Goal: Check status: Check status

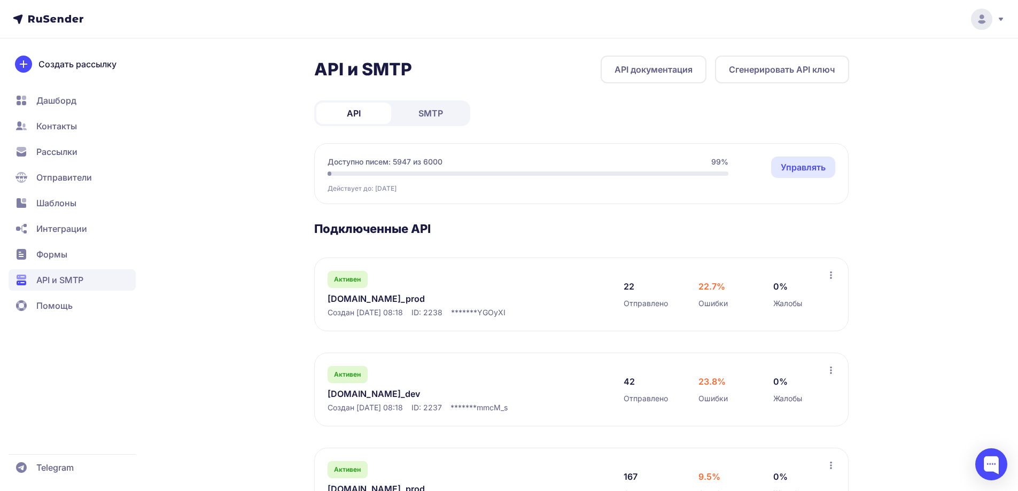
scroll to position [151, 0]
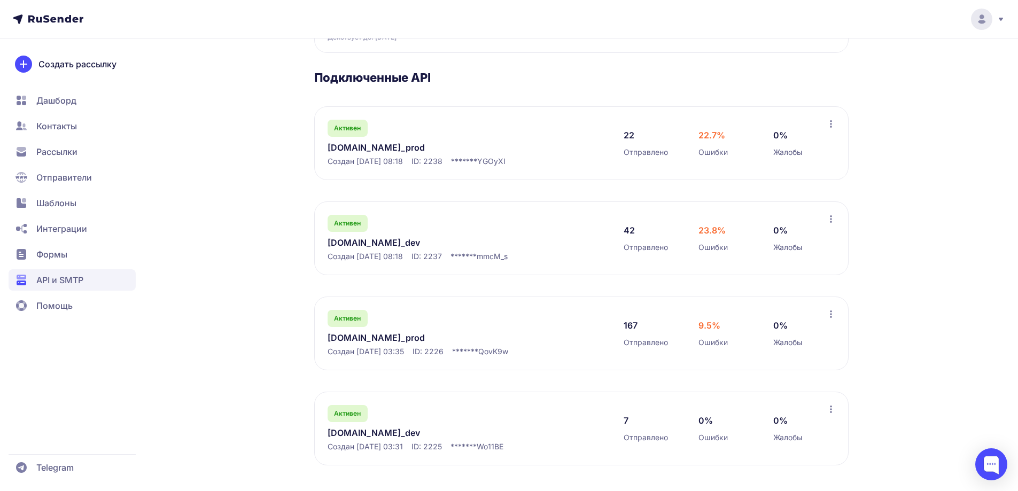
click at [337, 336] on link "[DOMAIN_NAME]_prod" at bounding box center [437, 337] width 219 height 13
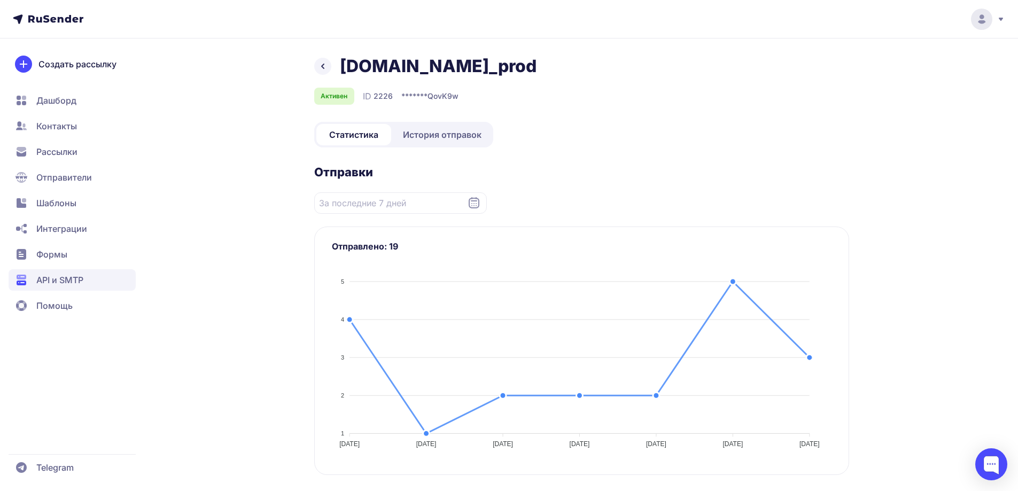
click at [463, 137] on span "История отправок" at bounding box center [442, 134] width 79 height 13
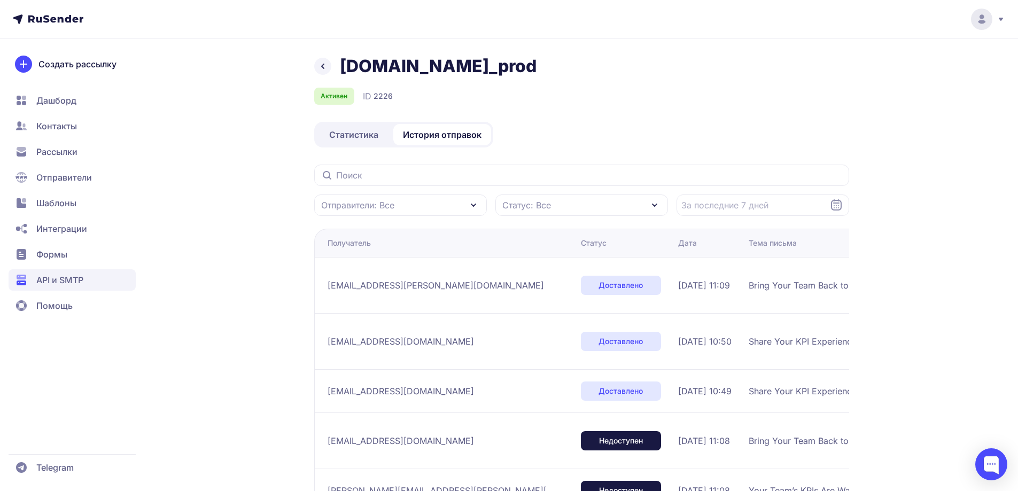
scroll to position [53, 0]
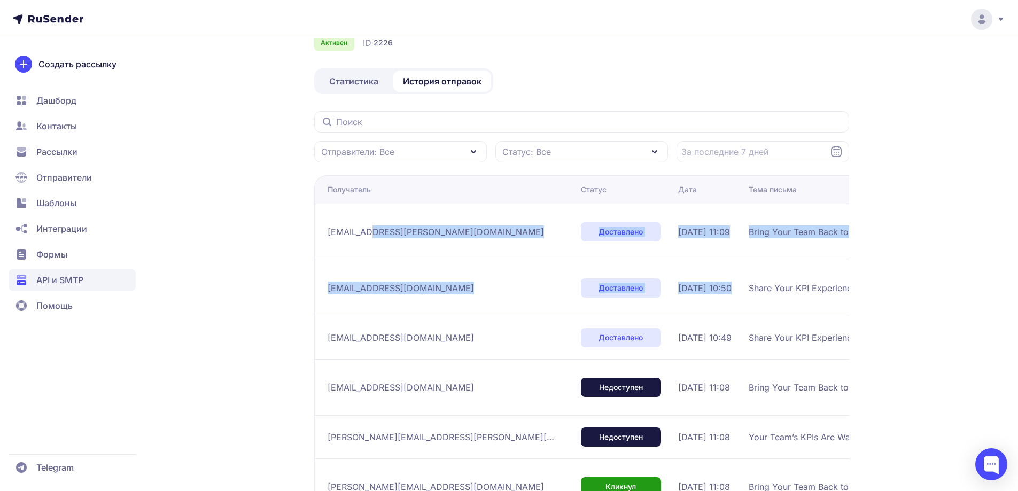
drag, startPoint x: 363, startPoint y: 232, endPoint x: 778, endPoint y: 311, distance: 422.1
click at [763, 311] on tbody "[EMAIL_ADDRESS][PERSON_NAME][DOMAIN_NAME] Доставлено [DATE] 11:09 Bring Your Te…" at bounding box center [809, 465] width 990 height 523
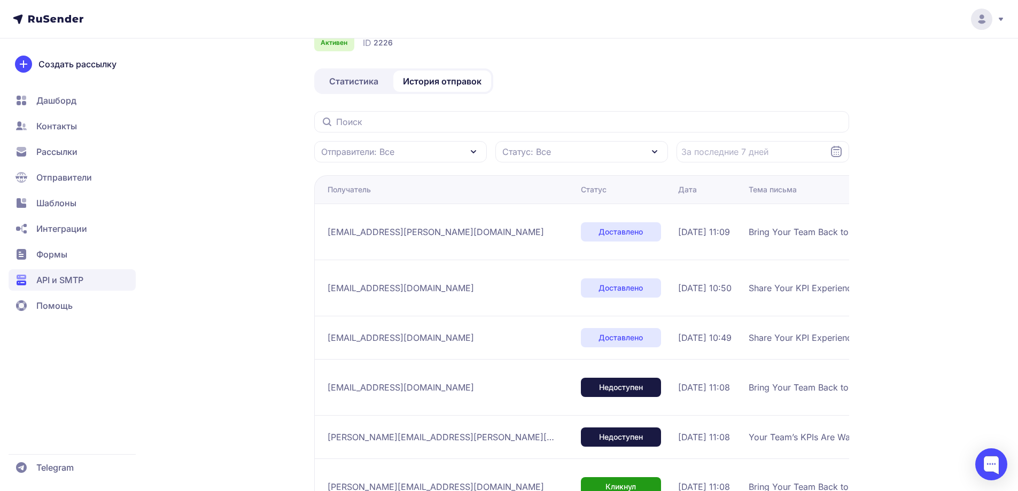
click at [882, 306] on div "[DOMAIN_NAME]_prod Активен ID 2226 Статистика История отправок Отправители: Все…" at bounding box center [510, 397] width 770 height 790
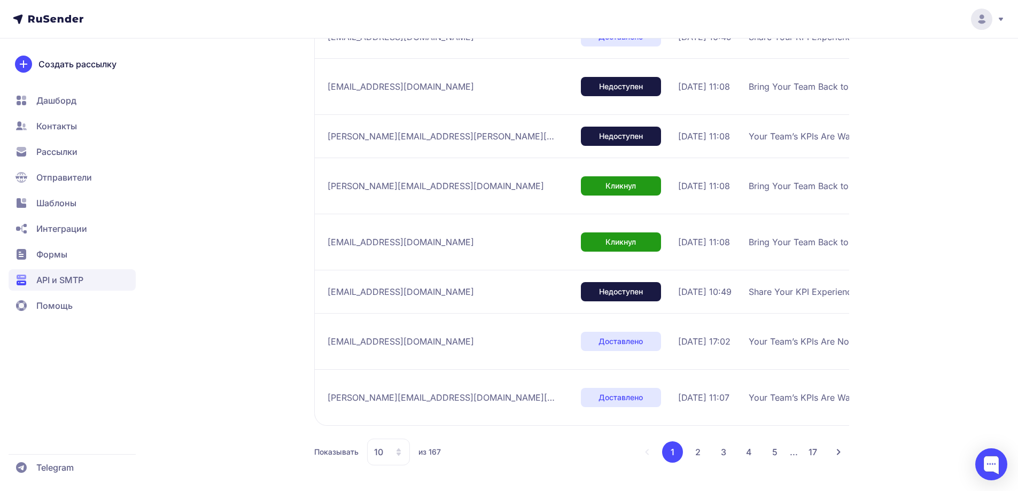
scroll to position [337, 0]
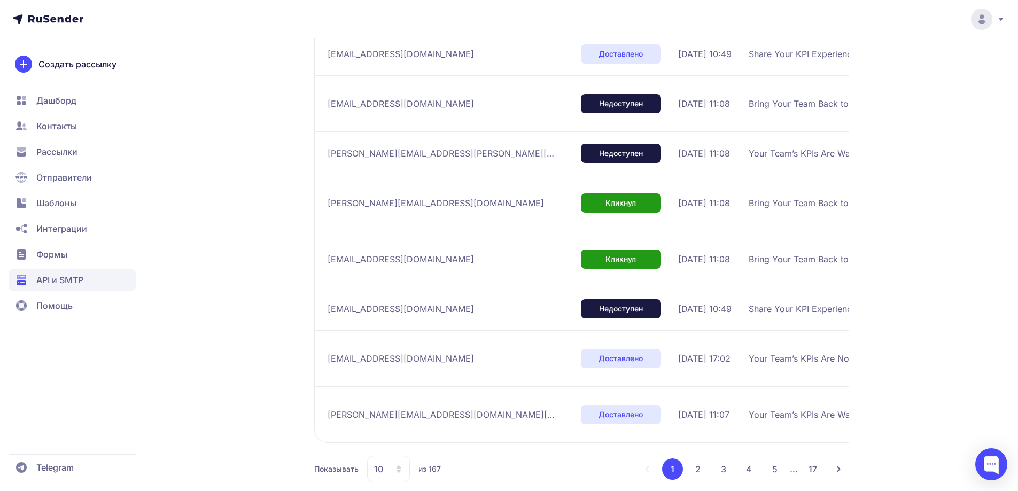
click at [749, 210] on span "Bring Your Team Back to KPI: Free Turnkey KPI Setup - Just for You!" at bounding box center [882, 203] width 267 height 13
drag, startPoint x: 749, startPoint y: 250, endPoint x: 854, endPoint y: 250, distance: 104.8
click at [844, 210] on span "Bring Your Team Back to KPI: Free Turnkey KPI Setup - Just for You!" at bounding box center [882, 203] width 267 height 13
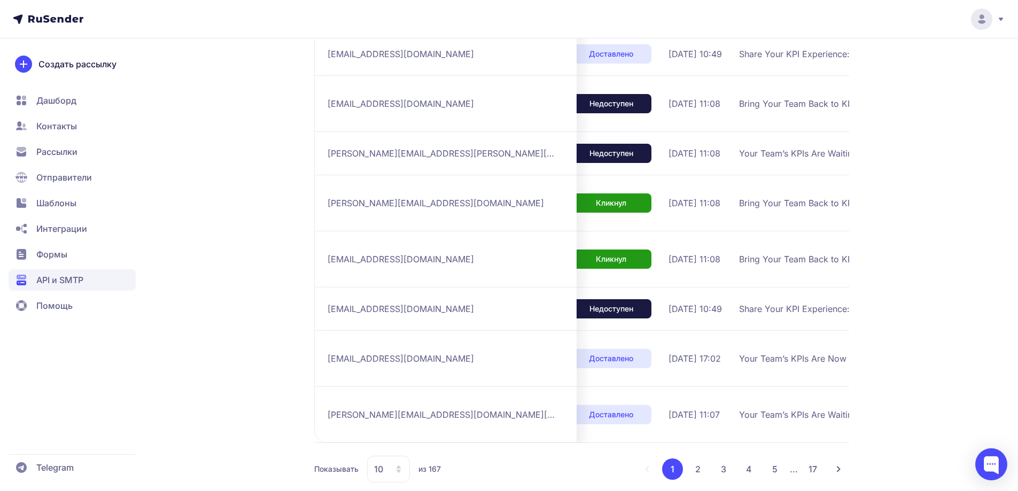
click at [854, 250] on div "[DOMAIN_NAME]_prod Активен ID 2226 Статистика История отправок Отправители: Все…" at bounding box center [510, 113] width 770 height 790
